Goal: Transaction & Acquisition: Purchase product/service

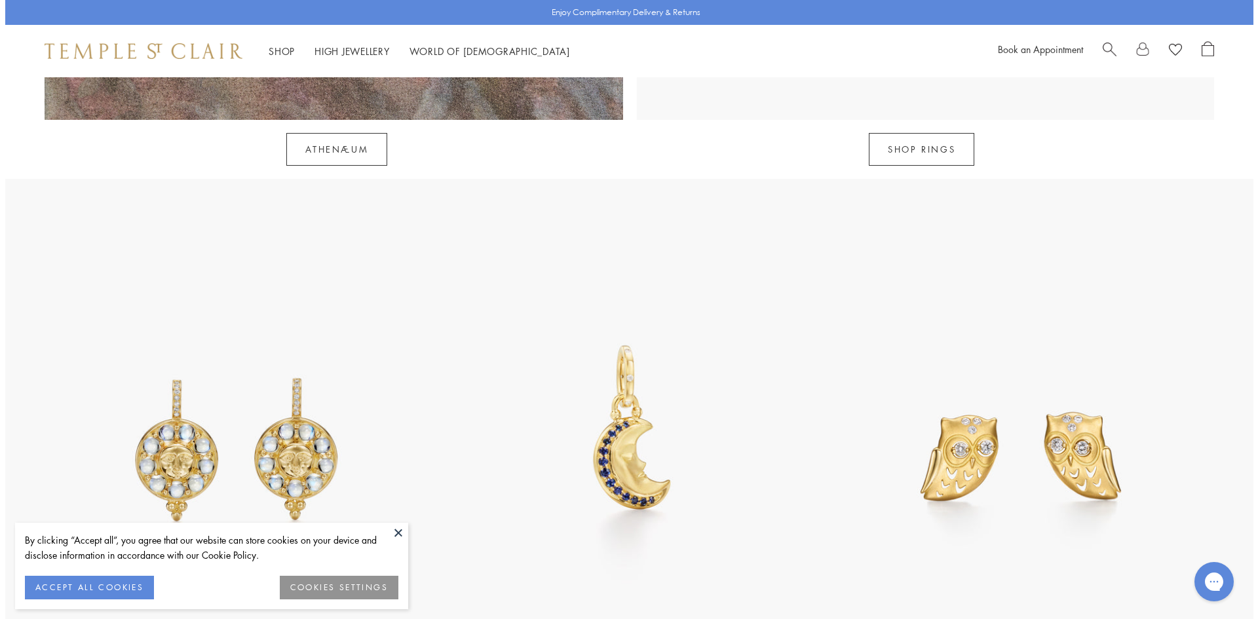
scroll to position [1380, 0]
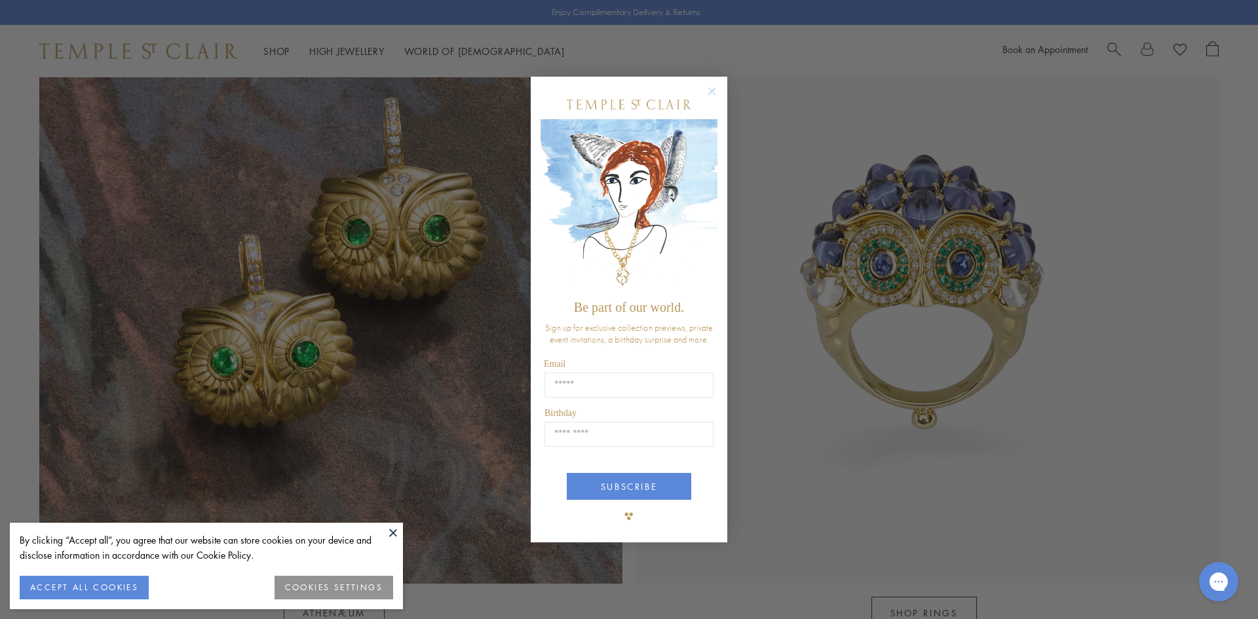
click at [280, 46] on div "Close dialog Be part of our world. Sign up for exclusive collection previews, p…" at bounding box center [629, 309] width 1258 height 619
click at [718, 89] on circle "Close dialog" at bounding box center [712, 91] width 16 height 16
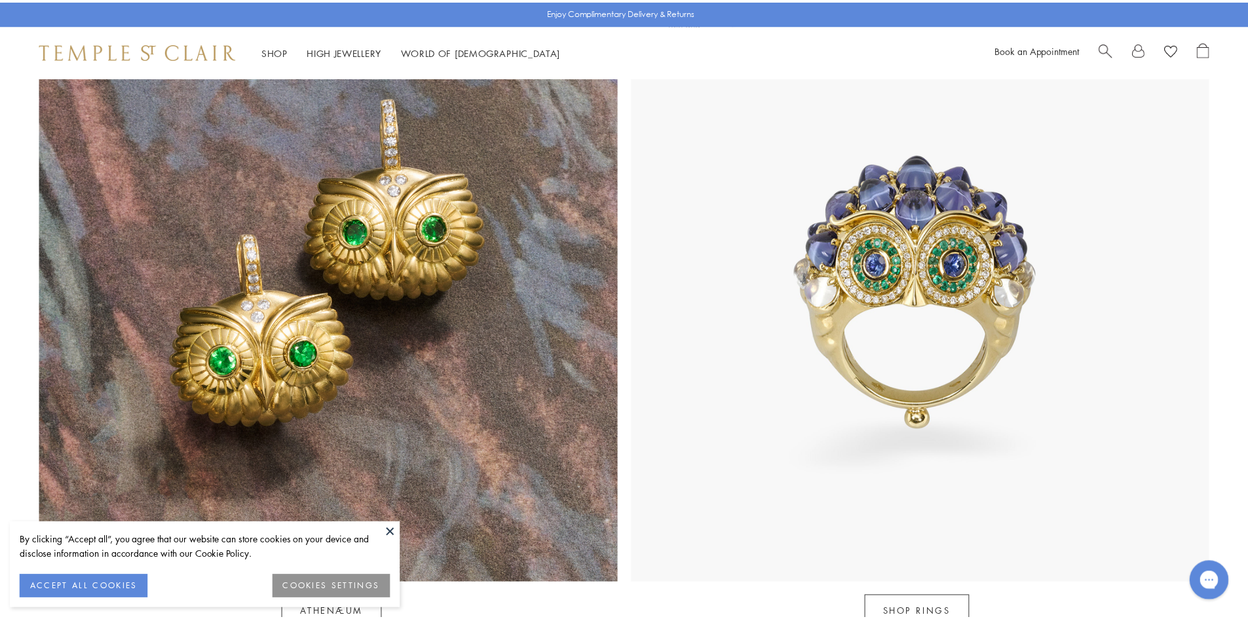
scroll to position [1376, 0]
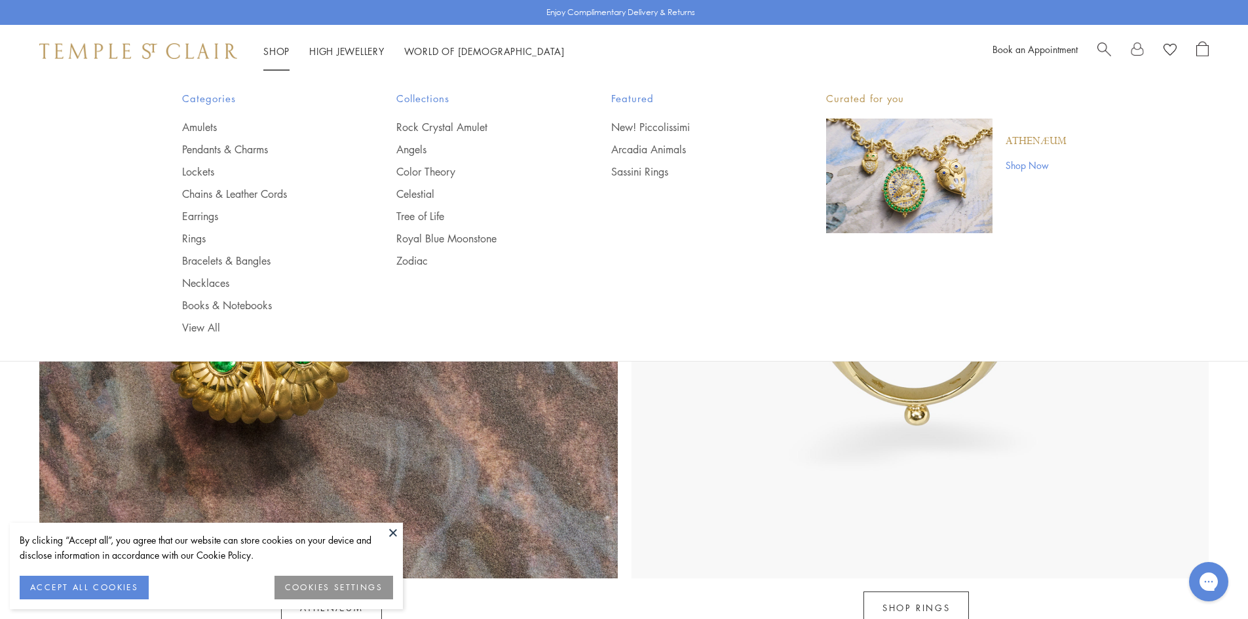
click at [286, 51] on link "Shop Shop" at bounding box center [276, 51] width 26 height 13
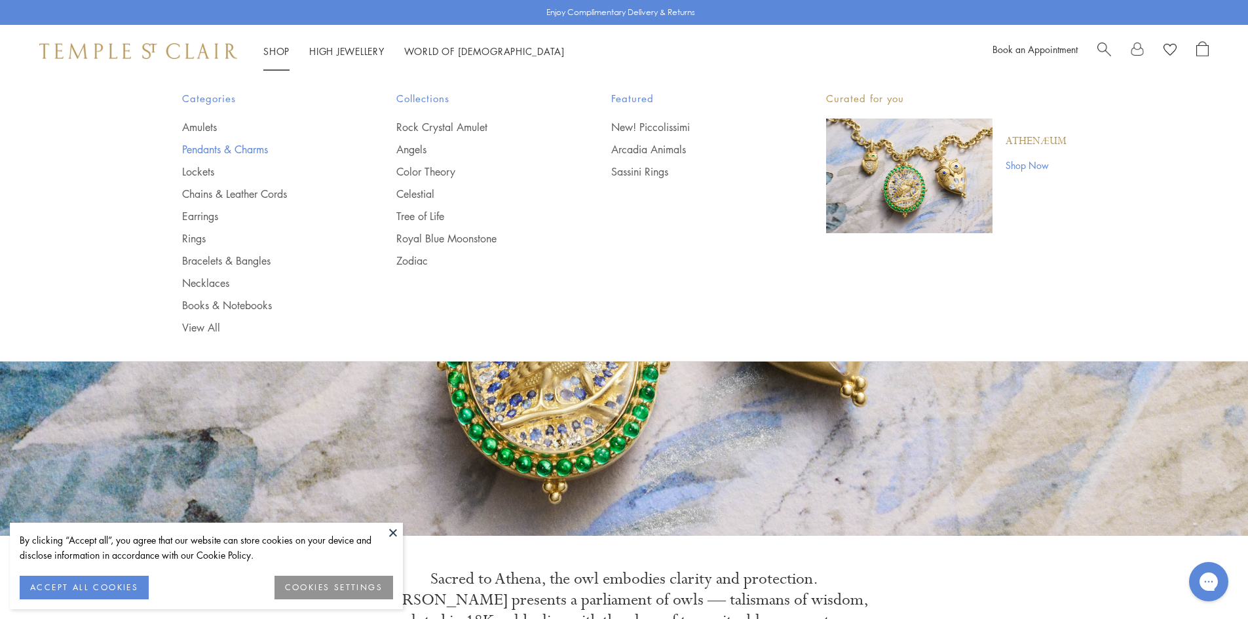
click at [261, 147] on link "Pendants & Charms" at bounding box center [263, 149] width 162 height 14
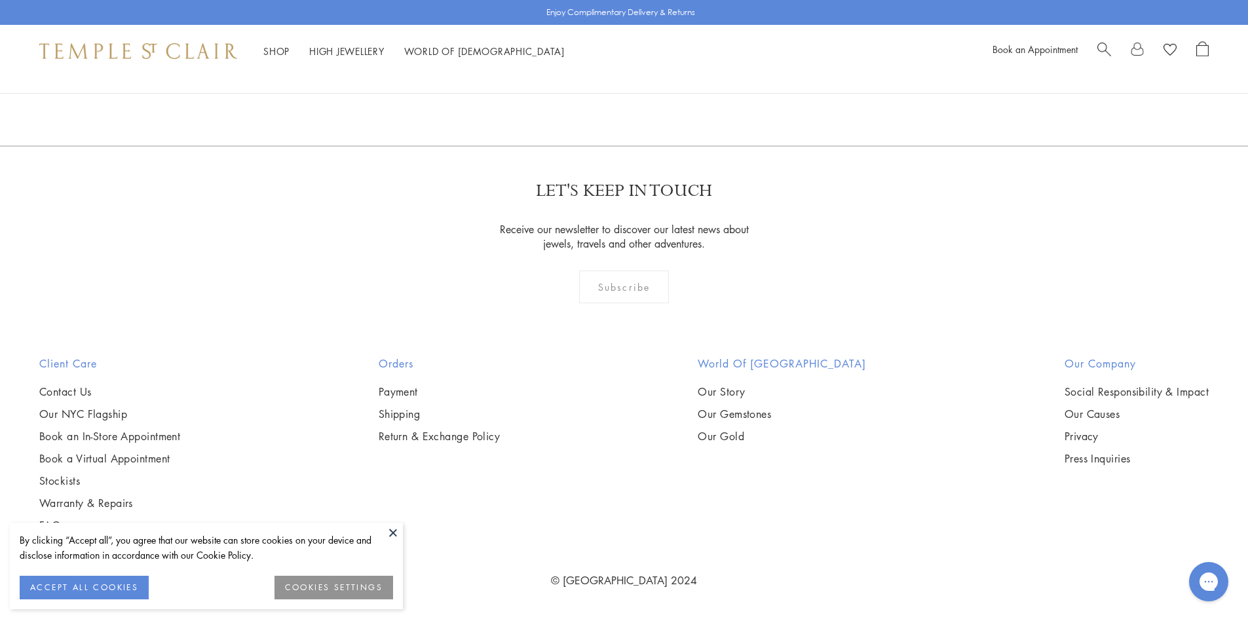
scroll to position [10090, 0]
click at [603, 93] on link "2" at bounding box center [603, 75] width 43 height 36
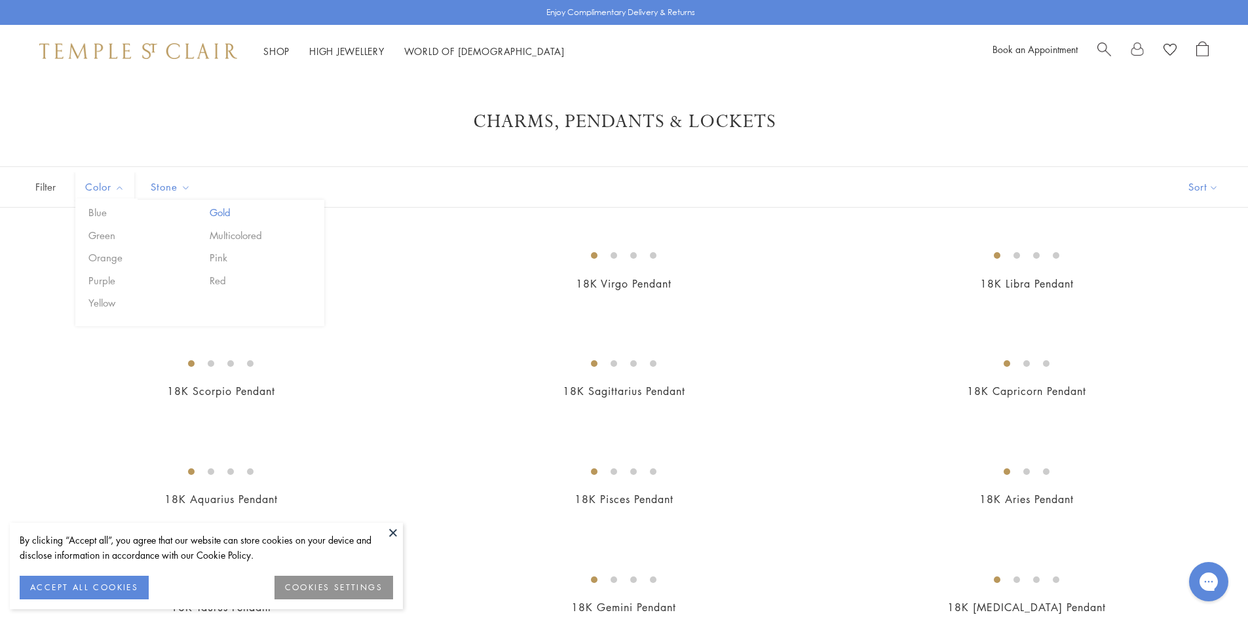
click at [222, 209] on button "Gold" at bounding box center [261, 212] width 111 height 15
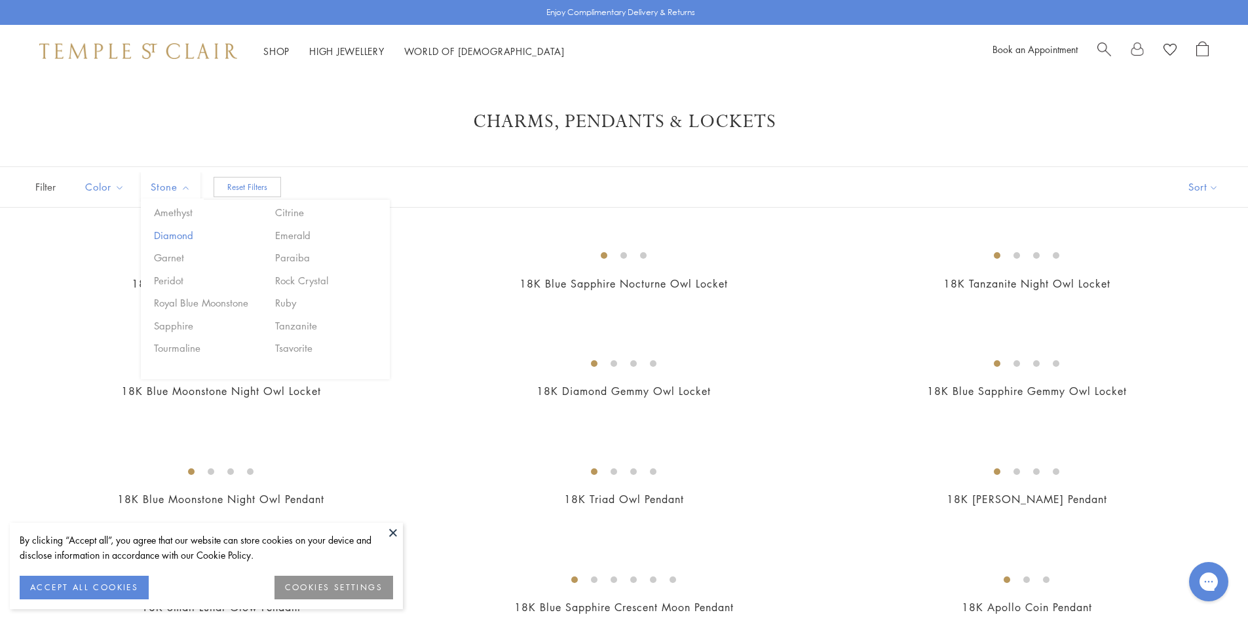
click at [187, 236] on button "Diamond" at bounding box center [206, 235] width 111 height 15
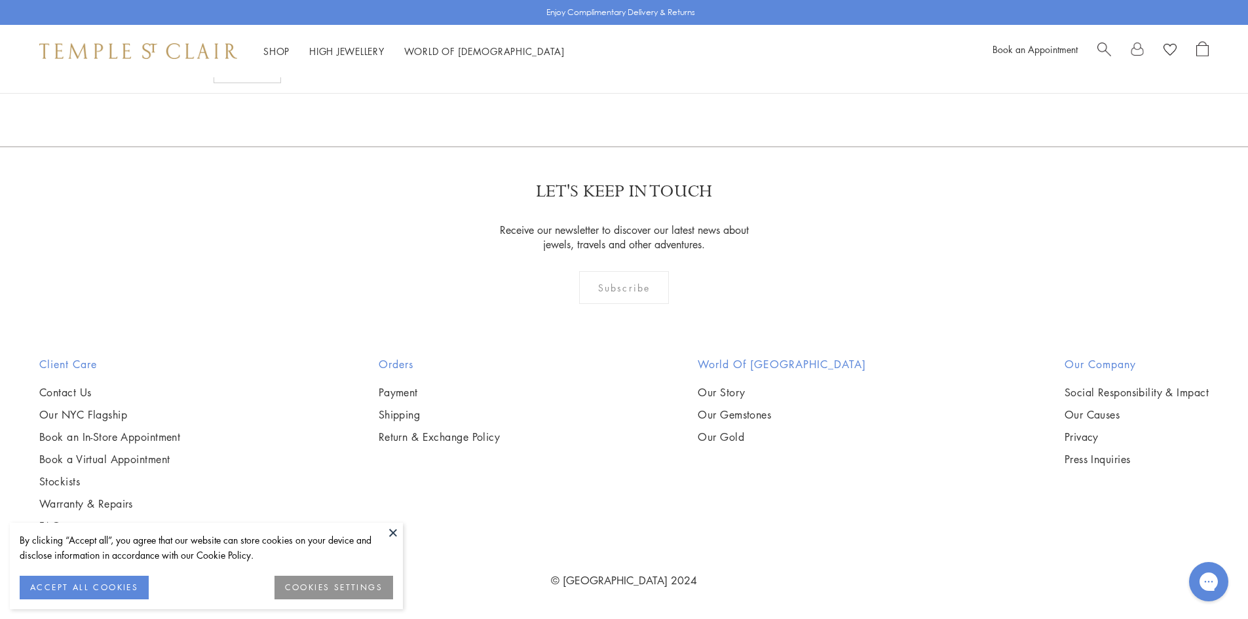
scroll to position [2555, 0]
click at [0, 0] on img at bounding box center [0, 0] width 0 height 0
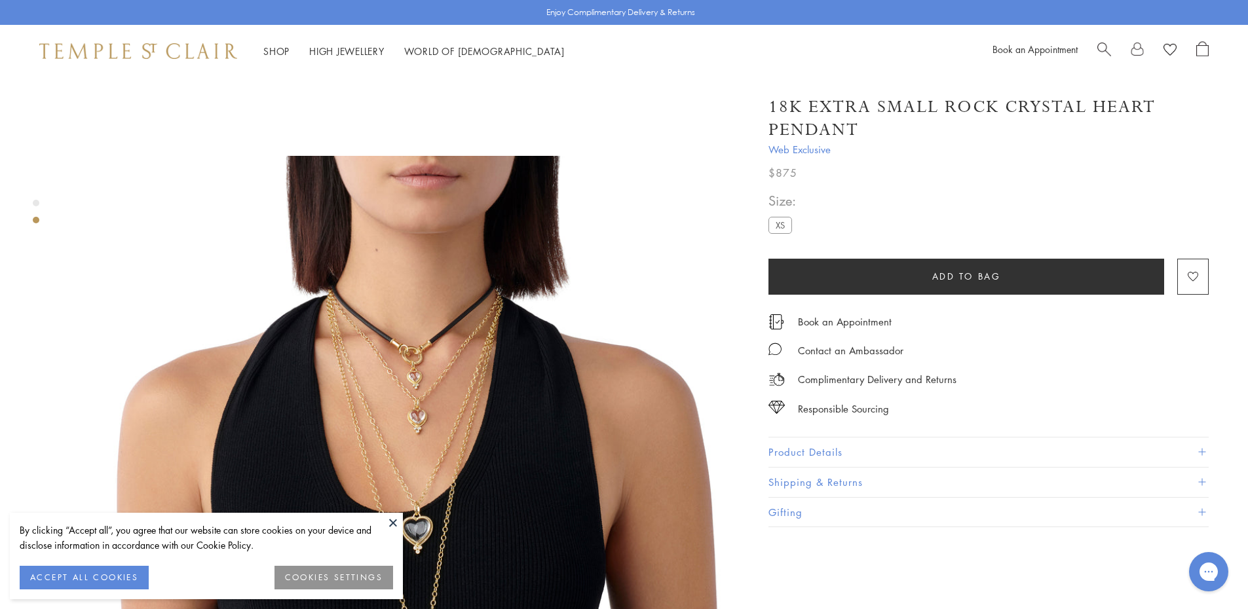
scroll to position [786, 0]
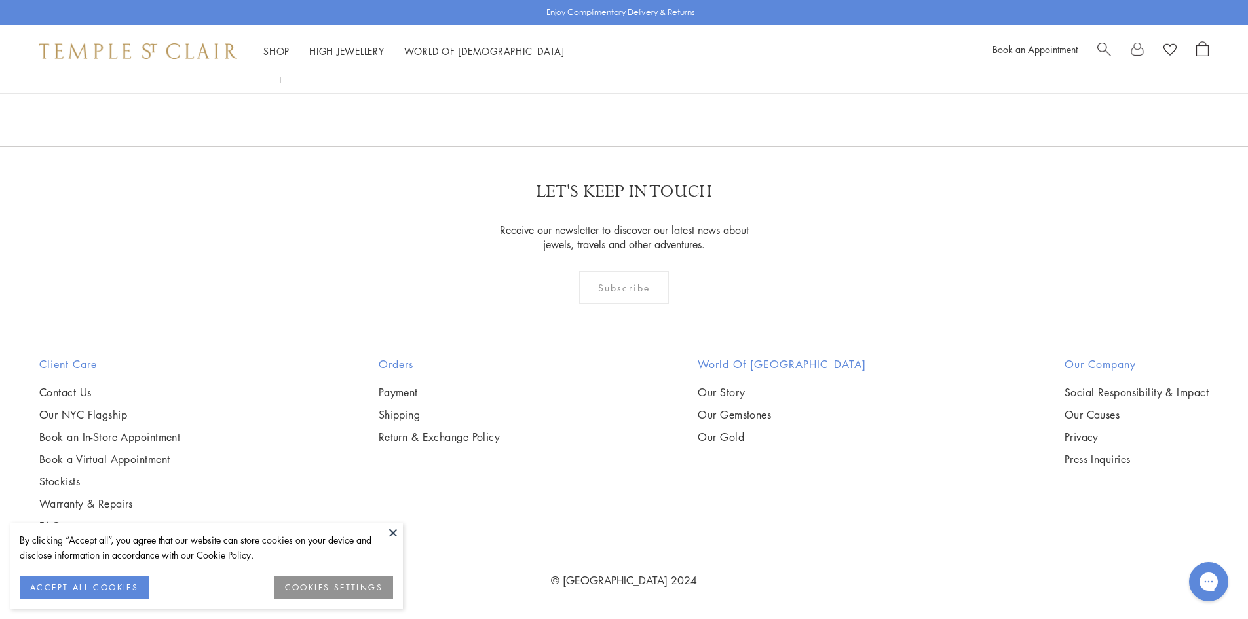
click at [0, 0] on img at bounding box center [0, 0] width 0 height 0
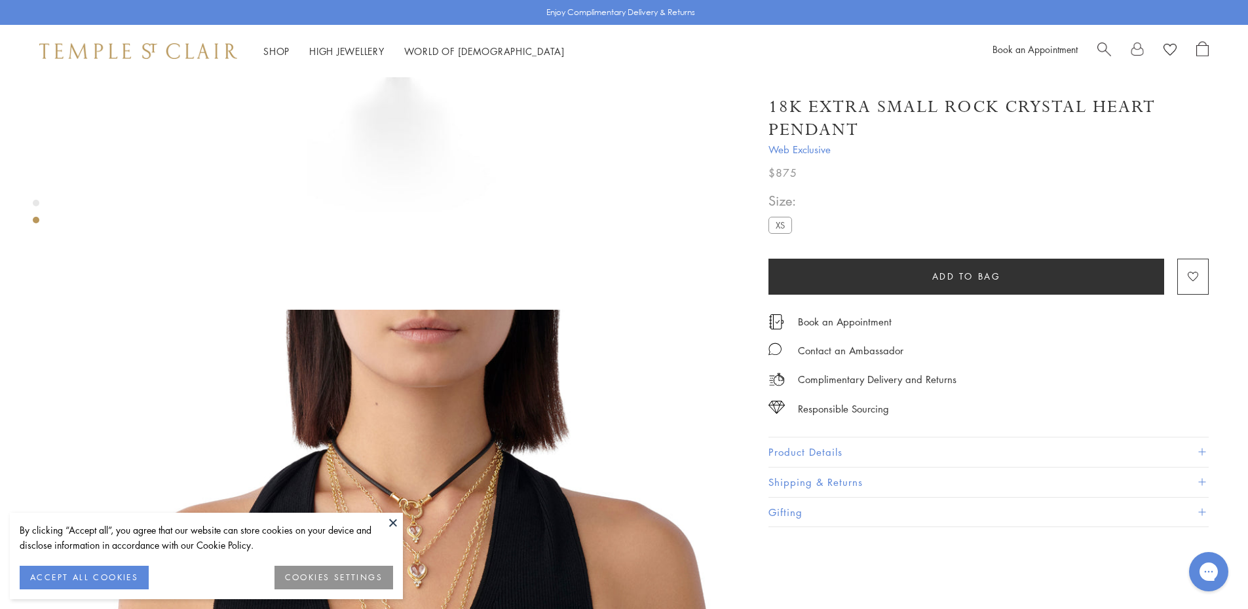
scroll to position [197, 0]
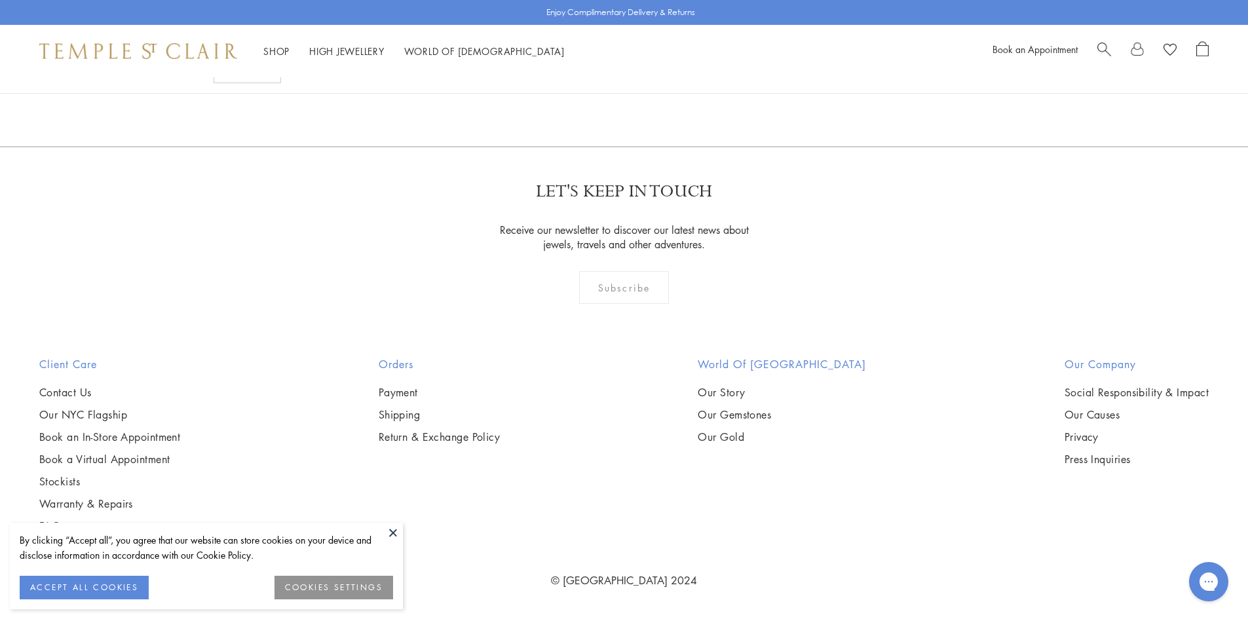
scroll to position [2948, 0]
click at [0, 0] on img at bounding box center [0, 0] width 0 height 0
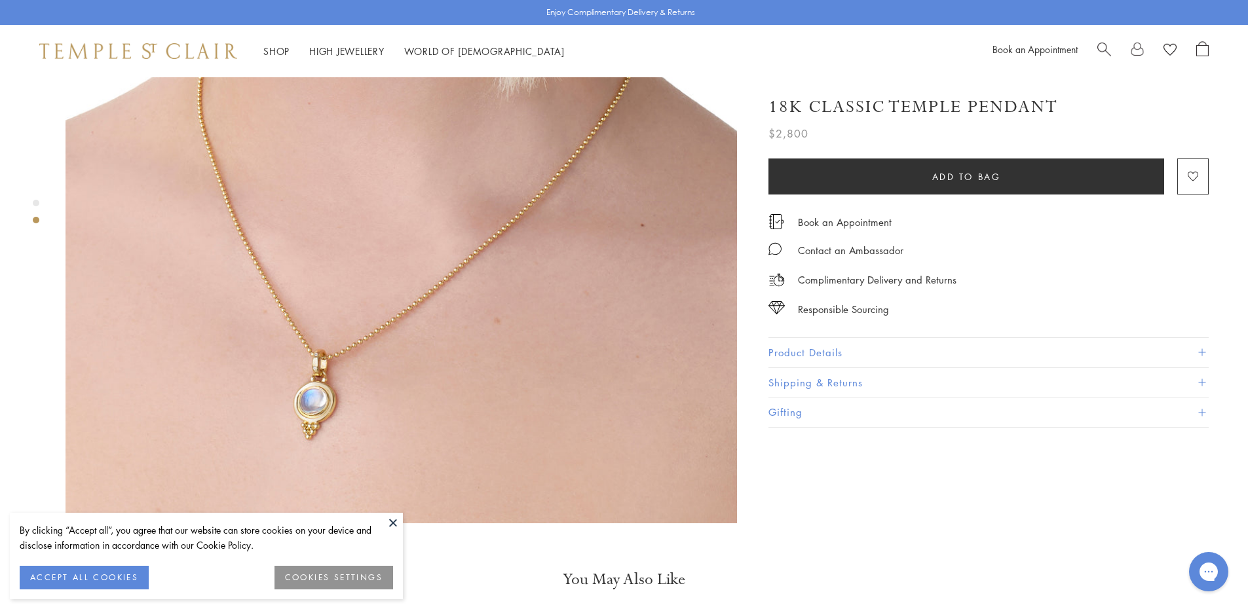
scroll to position [917, 0]
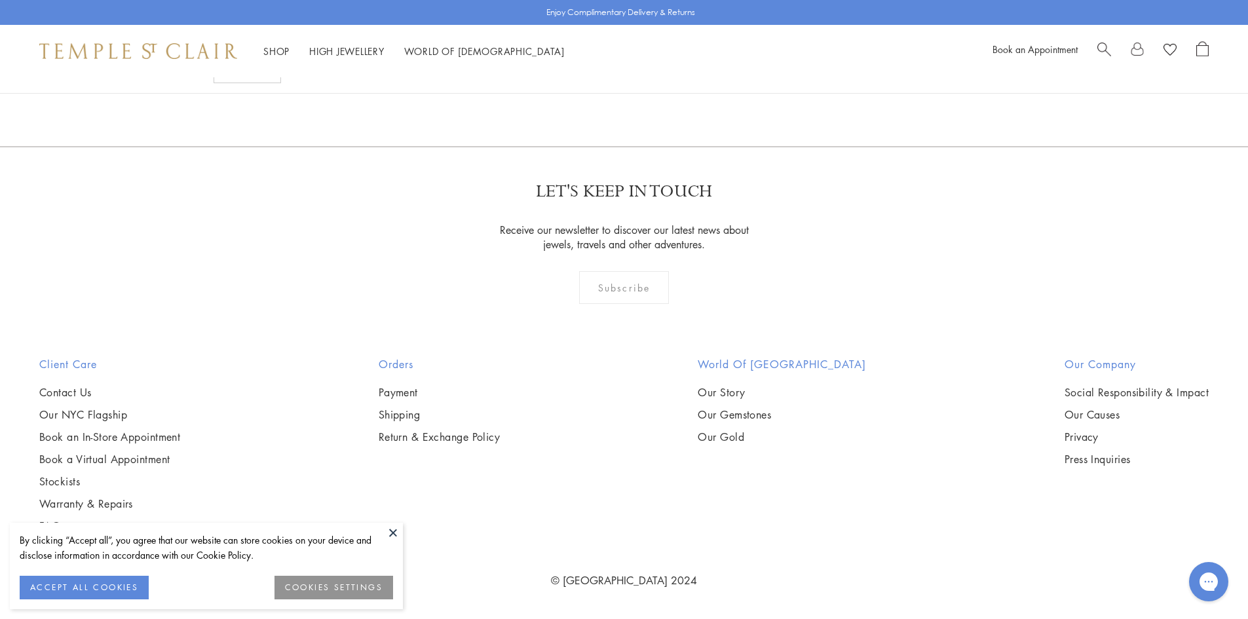
scroll to position [7596, 0]
